Goal: Use online tool/utility: Utilize a website feature to perform a specific function

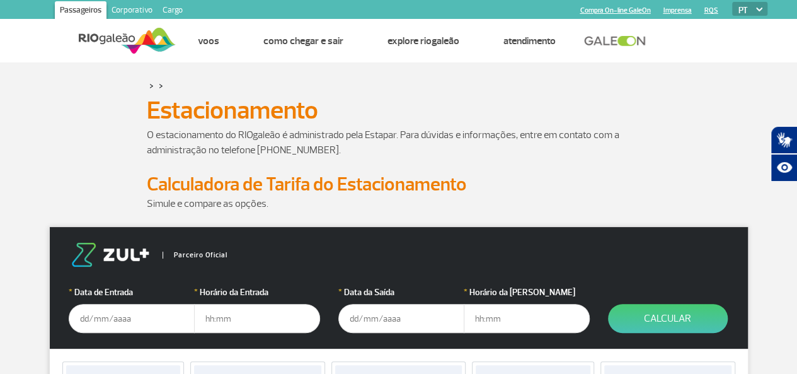
click at [93, 325] on input "text" at bounding box center [132, 318] width 126 height 29
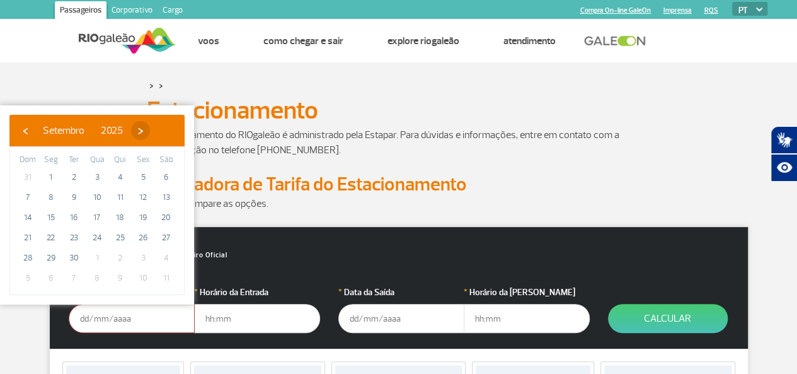
click at [150, 127] on span "›" at bounding box center [140, 130] width 19 height 19
click at [97, 216] on span "15" at bounding box center [97, 217] width 20 height 20
type input "[DATE]"
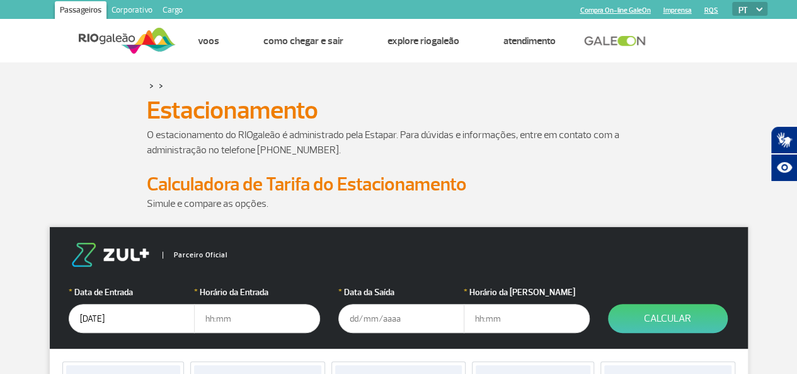
click at [211, 320] on input "text" at bounding box center [257, 318] width 126 height 29
type input "11:00"
click at [356, 317] on input "text" at bounding box center [401, 318] width 126 height 29
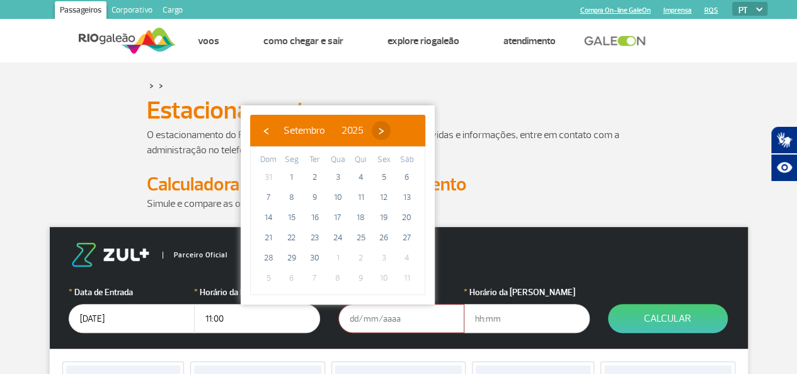
click at [391, 127] on span "›" at bounding box center [381, 130] width 19 height 19
click at [383, 127] on span "›" at bounding box center [373, 130] width 19 height 19
click at [384, 217] on span "14" at bounding box center [384, 217] width 20 height 20
type input "[DATE]"
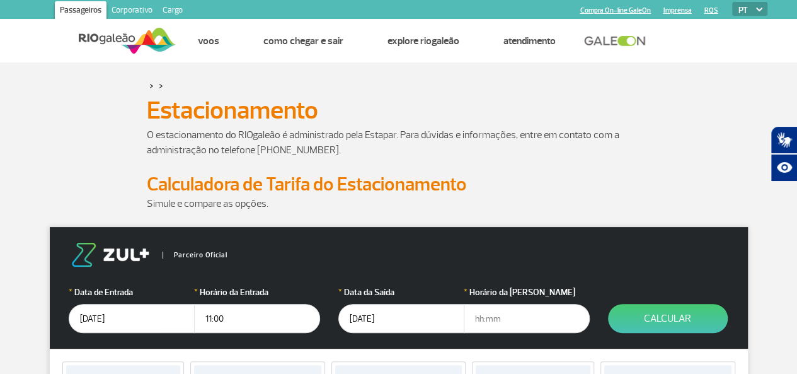
click at [487, 323] on input "text" at bounding box center [527, 318] width 126 height 29
type input "10:00"
click at [675, 316] on button "Calcular" at bounding box center [668, 318] width 120 height 29
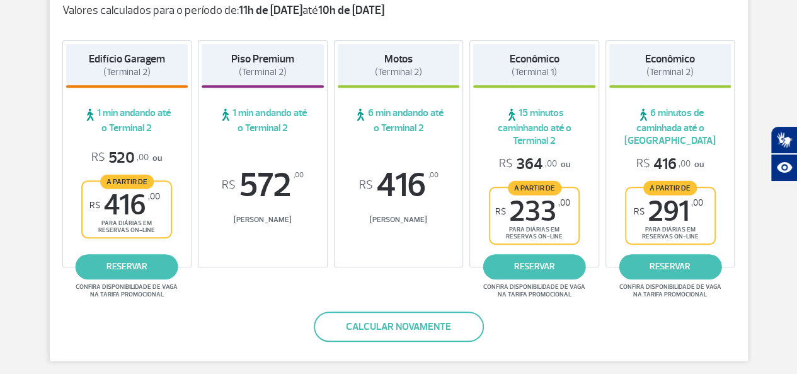
scroll to position [234, 0]
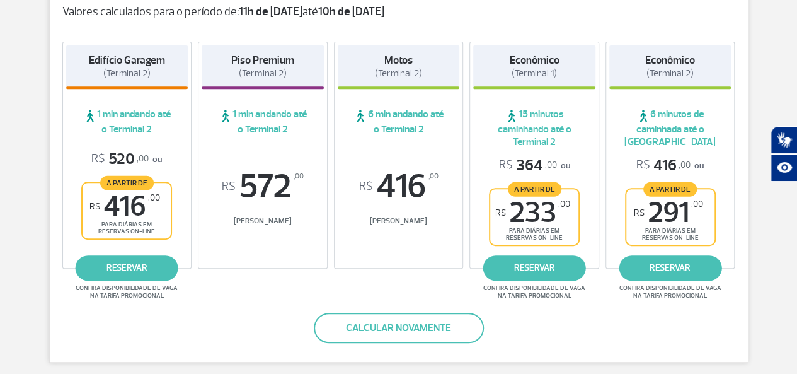
click at [655, 200] on span "R$ 291 ,00" at bounding box center [668, 213] width 69 height 28
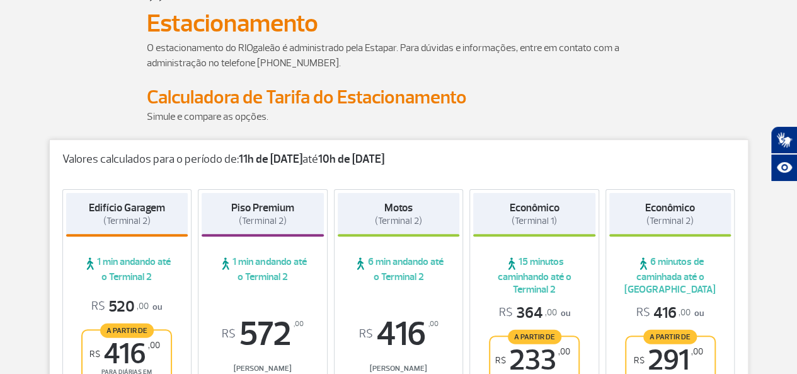
scroll to position [0, 0]
